Goal: Transaction & Acquisition: Purchase product/service

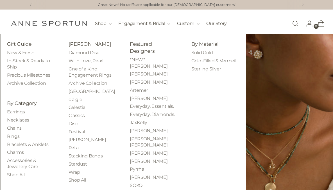
click at [95, 22] on button "Shop" at bounding box center [103, 23] width 17 height 12
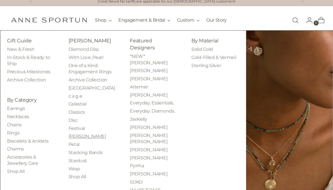
scroll to position [4, 0]
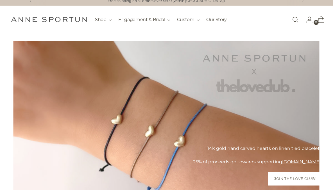
click at [296, 18] on link "Open search modal" at bounding box center [295, 19] width 11 height 11
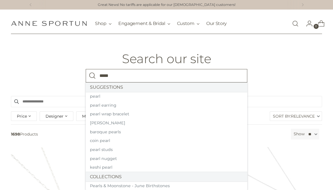
type input "*****"
click at [86, 69] on button "Search" at bounding box center [92, 75] width 13 height 13
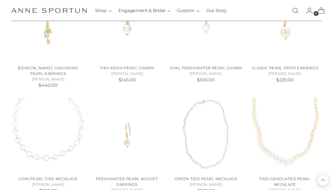
scroll to position [378, 0]
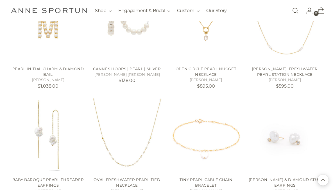
scroll to position [819, 0]
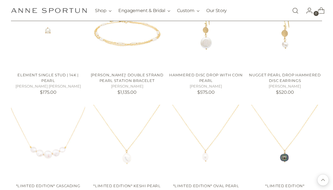
scroll to position [1041, 0]
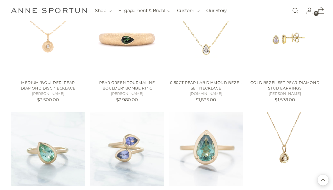
scroll to position [2142, 0]
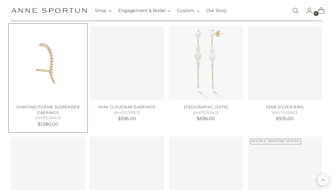
scroll to position [2585, 0]
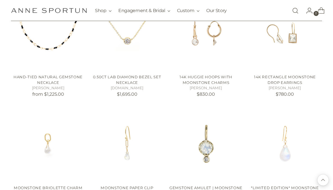
scroll to position [3098, 0]
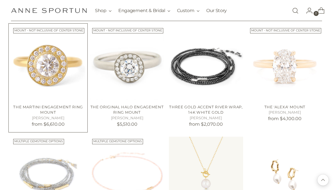
scroll to position [3907, 0]
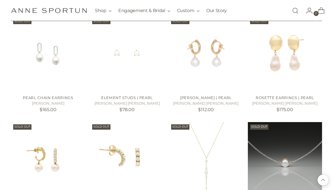
scroll to position [4256, 0]
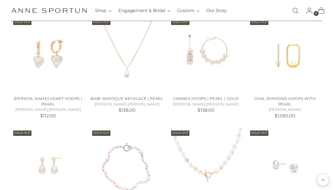
scroll to position [4459, 0]
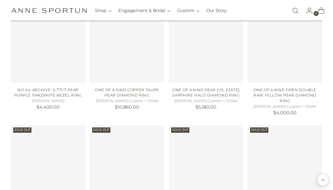
scroll to position [5144, 0]
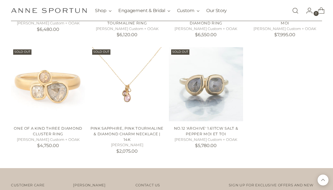
scroll to position [5656, 0]
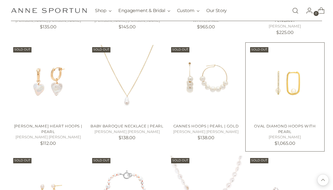
scroll to position [4444, 0]
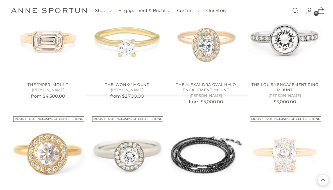
scroll to position [3891, 0]
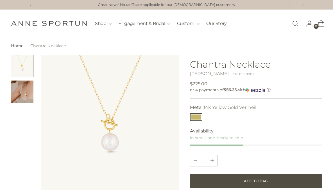
click at [194, 74] on link "[PERSON_NAME]" at bounding box center [209, 73] width 39 height 5
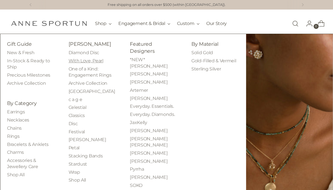
click at [99, 61] on link "With Love, Pearl" at bounding box center [86, 60] width 35 height 5
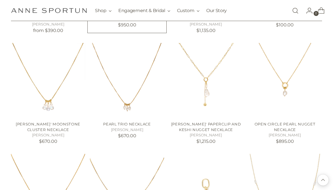
scroll to position [650, 0]
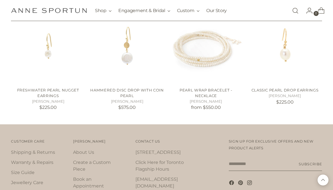
scroll to position [1017, 0]
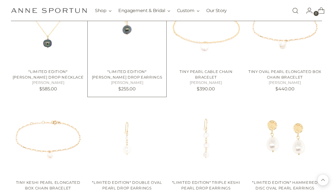
scroll to position [120, 1]
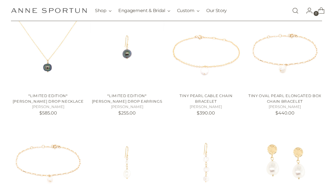
click at [297, 9] on link "Open search modal" at bounding box center [295, 10] width 11 height 11
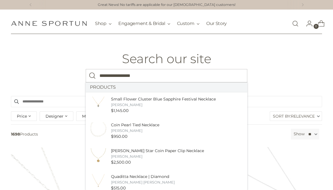
type input "**********"
click at [86, 69] on button "Search" at bounding box center [92, 75] width 13 height 13
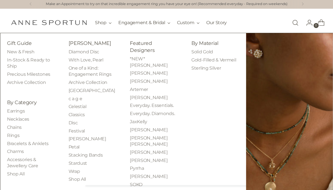
scroll to position [7, 1]
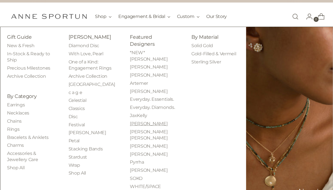
click at [144, 121] on link "[PERSON_NAME]" at bounding box center [149, 123] width 38 height 5
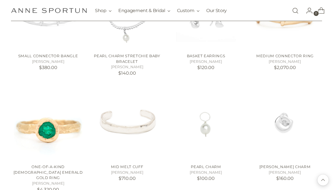
scroll to position [374, 0]
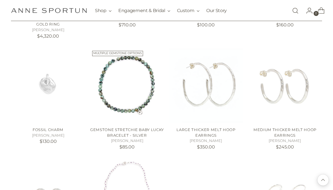
scroll to position [776, 0]
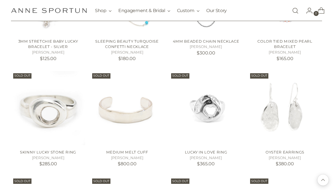
scroll to position [1718, 0]
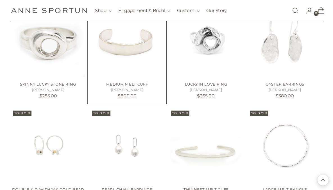
scroll to position [1786, 0]
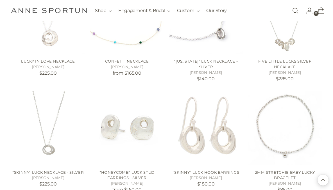
scroll to position [1223, 0]
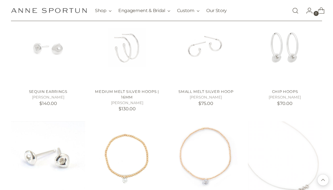
click at [298, 11] on link "Open search modal" at bounding box center [295, 10] width 11 height 11
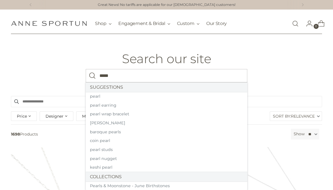
type input "*****"
click at [86, 69] on button "Search" at bounding box center [92, 75] width 13 height 13
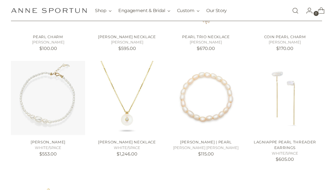
scroll to position [192, 2]
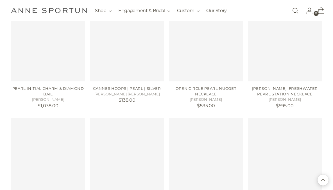
scroll to position [801, 0]
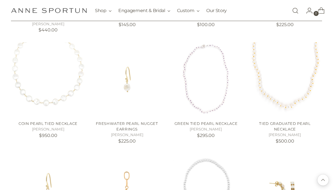
scroll to position [399, 0]
